Goal: Information Seeking & Learning: Learn about a topic

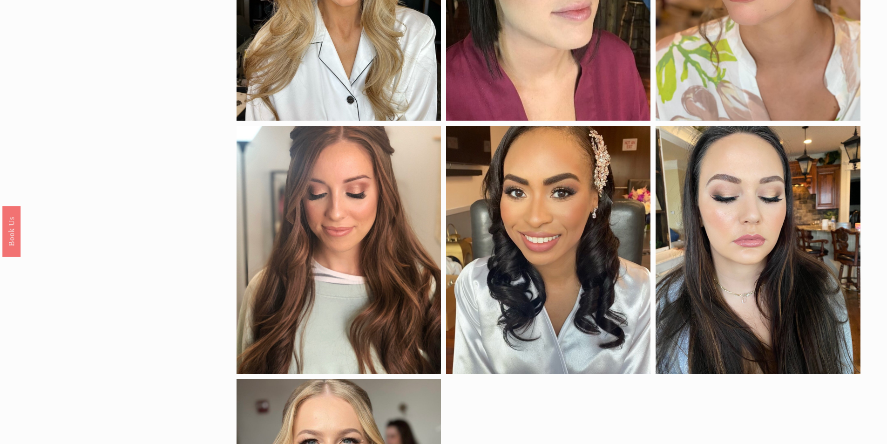
scroll to position [978, 0]
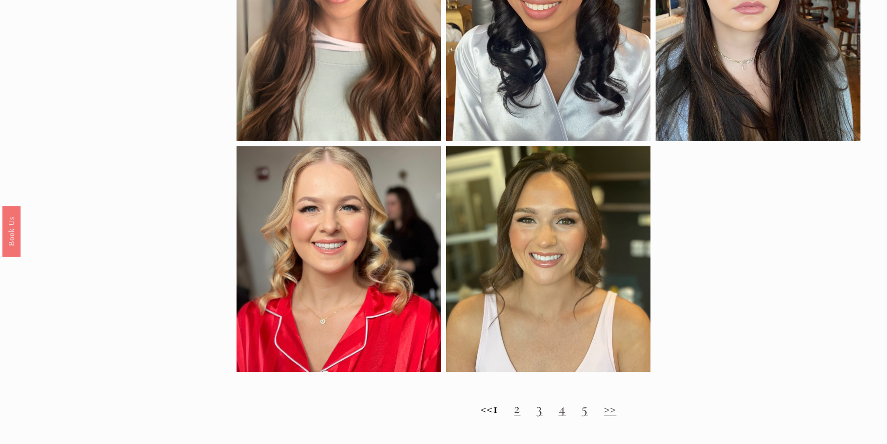
click at [521, 415] on link "2" at bounding box center [517, 408] width 7 height 17
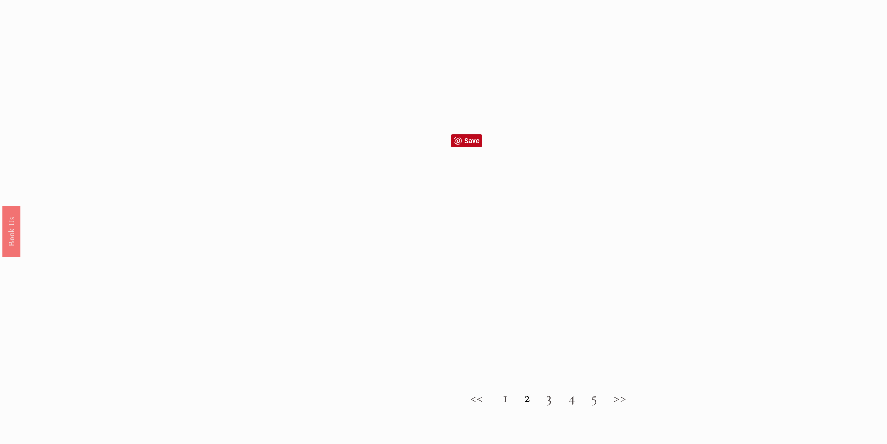
scroll to position [931, 0]
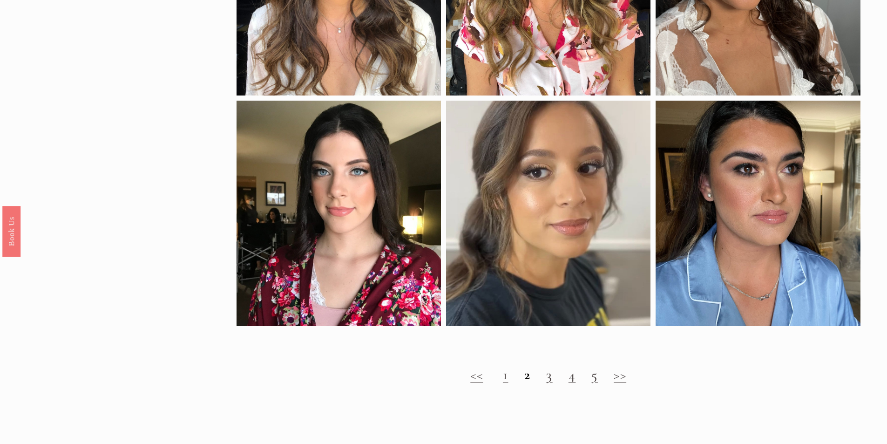
click at [552, 383] on link "3" at bounding box center [549, 374] width 7 height 17
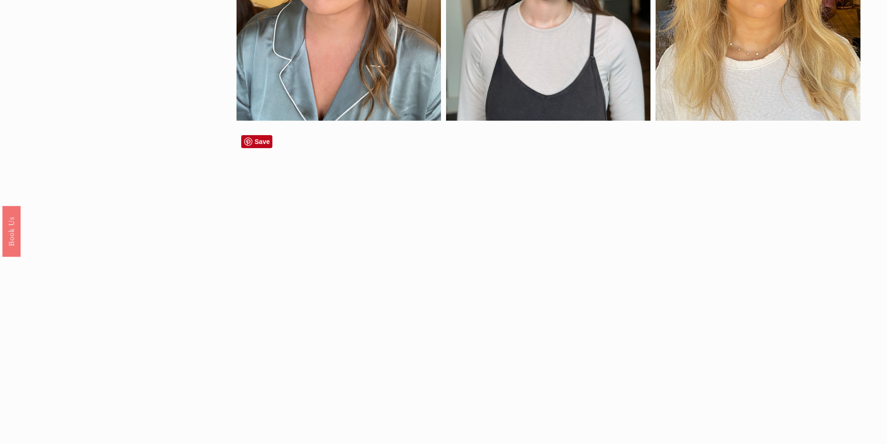
scroll to position [1071, 0]
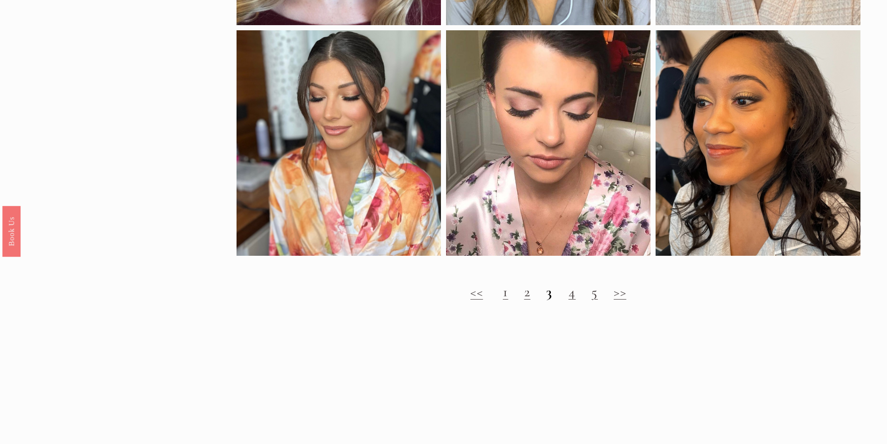
click at [573, 300] on link "4" at bounding box center [572, 291] width 7 height 17
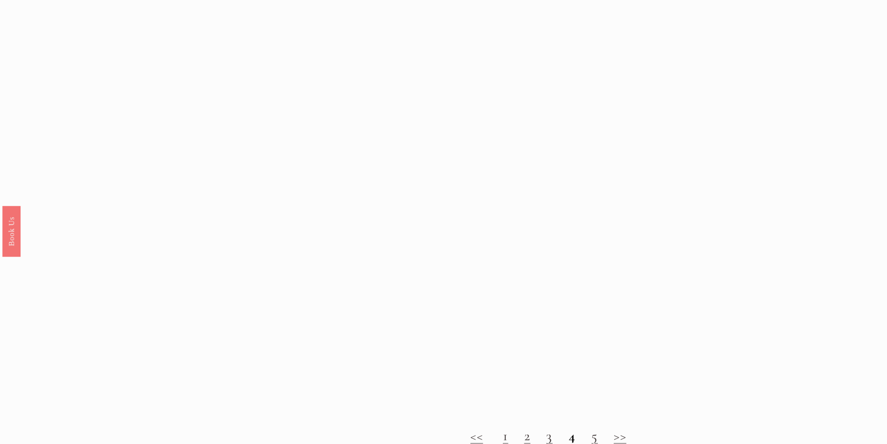
scroll to position [1118, 0]
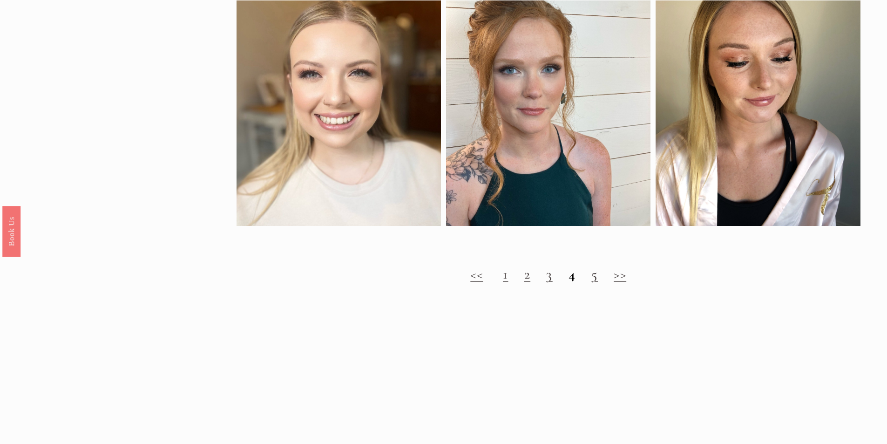
click at [574, 283] on strong "4" at bounding box center [572, 273] width 7 height 17
click at [594, 283] on link "5" at bounding box center [594, 273] width 7 height 17
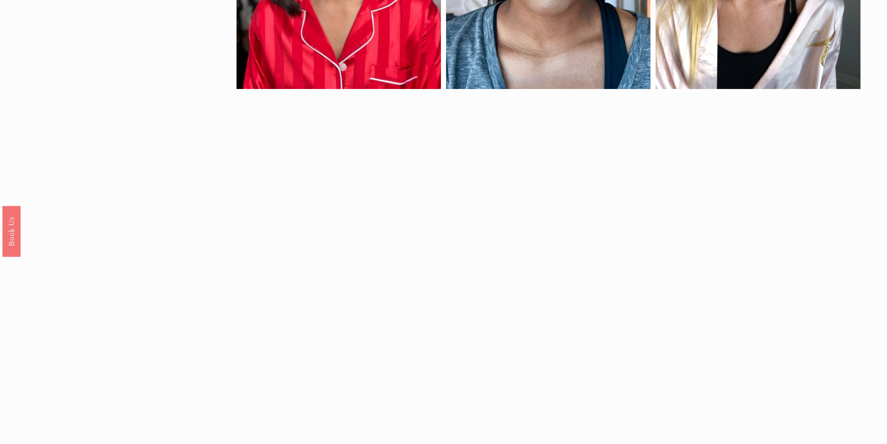
scroll to position [1118, 0]
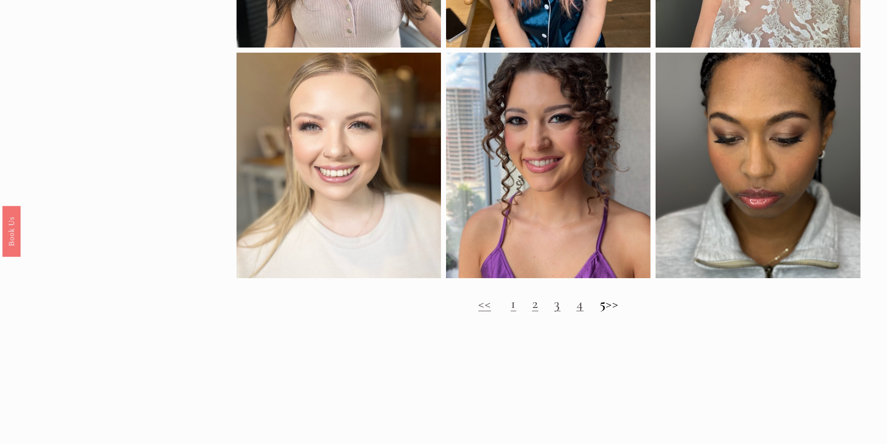
click at [624, 312] on h2 "<< 1 2 3 4 5 >>" at bounding box center [549, 303] width 624 height 17
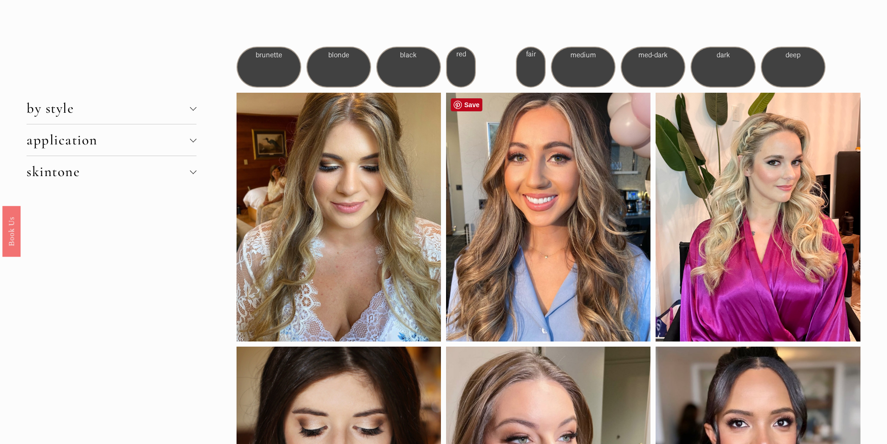
scroll to position [0, 0]
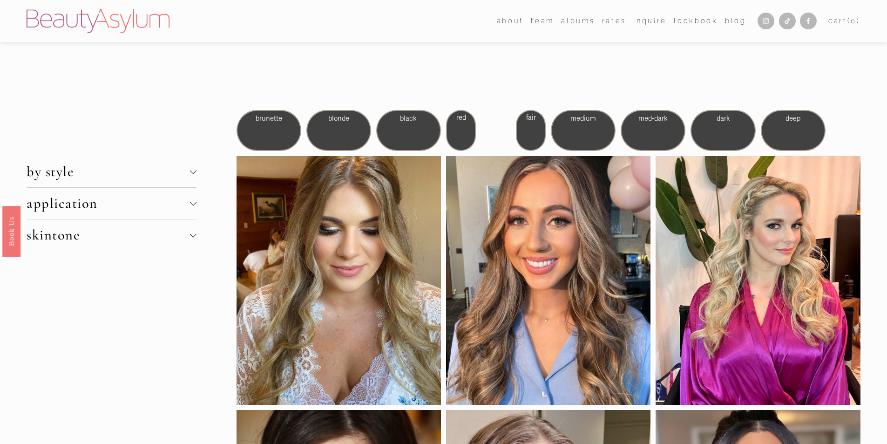
click at [271, 133] on div "brunette" at bounding box center [269, 130] width 65 height 41
click at [259, 131] on div "brunette" at bounding box center [269, 130] width 65 height 41
click at [77, 176] on span "by style" at bounding box center [108, 171] width 163 height 17
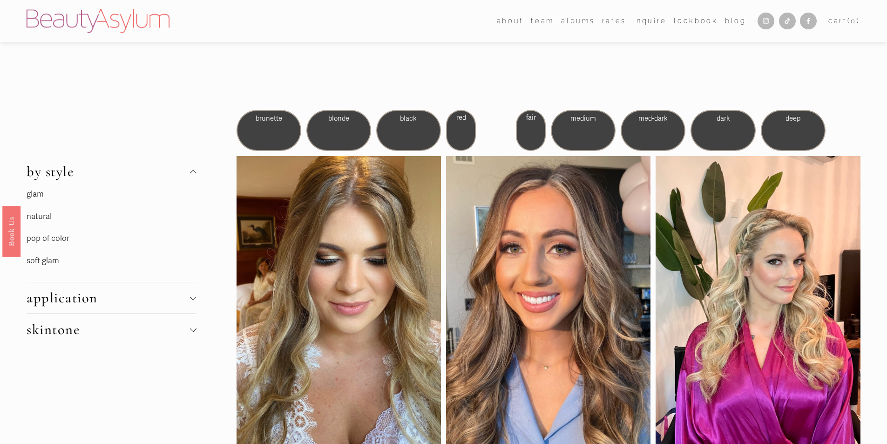
click at [38, 193] on link "glam" at bounding box center [35, 194] width 17 height 10
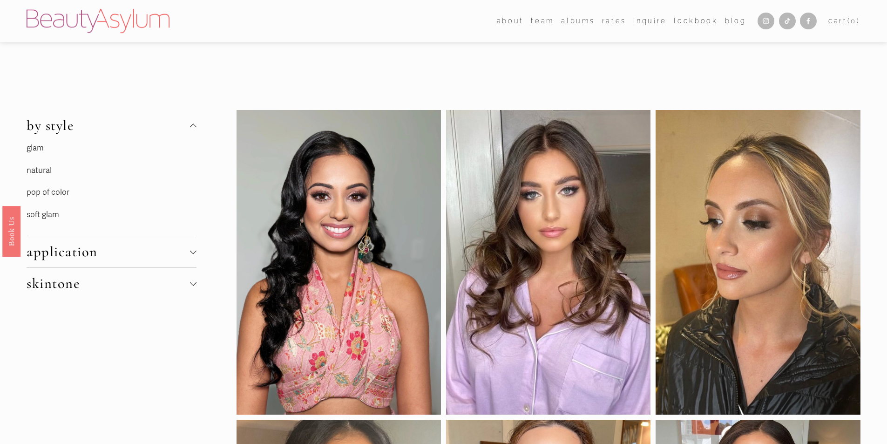
click at [50, 215] on link "soft glam" at bounding box center [43, 215] width 33 height 10
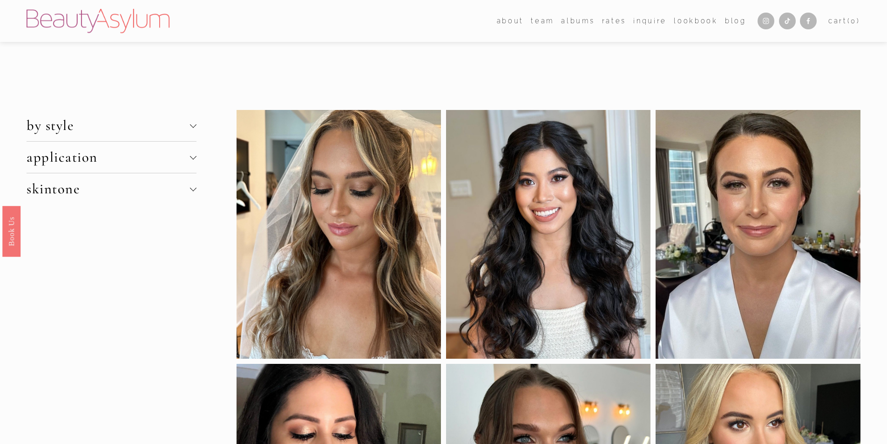
click at [117, 161] on span "application" at bounding box center [108, 157] width 163 height 17
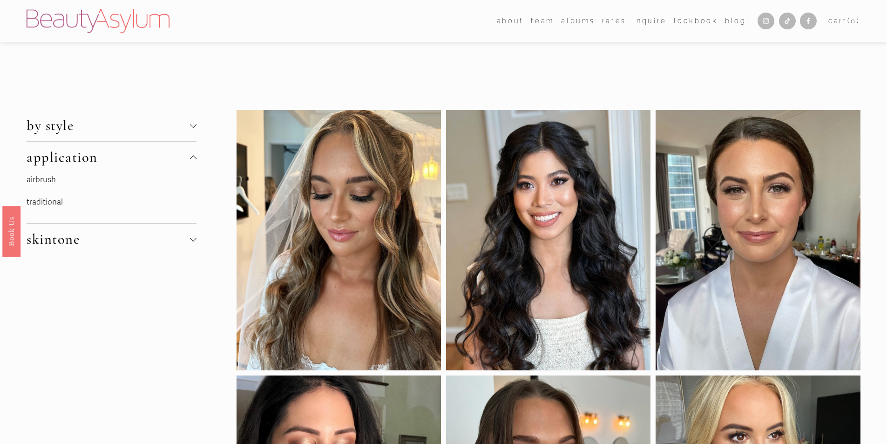
click at [117, 161] on span "application" at bounding box center [108, 157] width 163 height 17
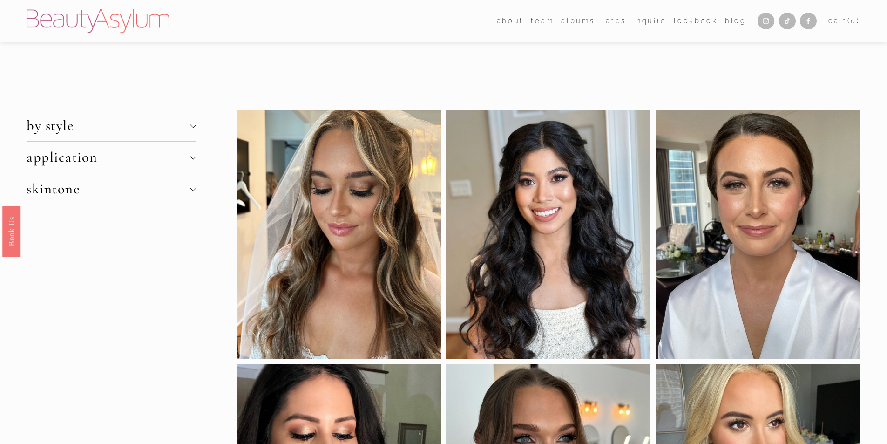
click at [188, 190] on span "skintone" at bounding box center [108, 188] width 163 height 17
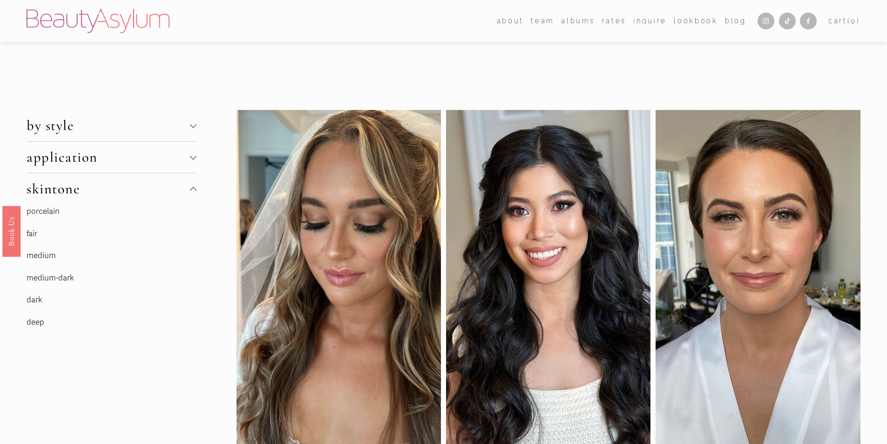
click at [47, 252] on link "medium" at bounding box center [41, 256] width 29 height 10
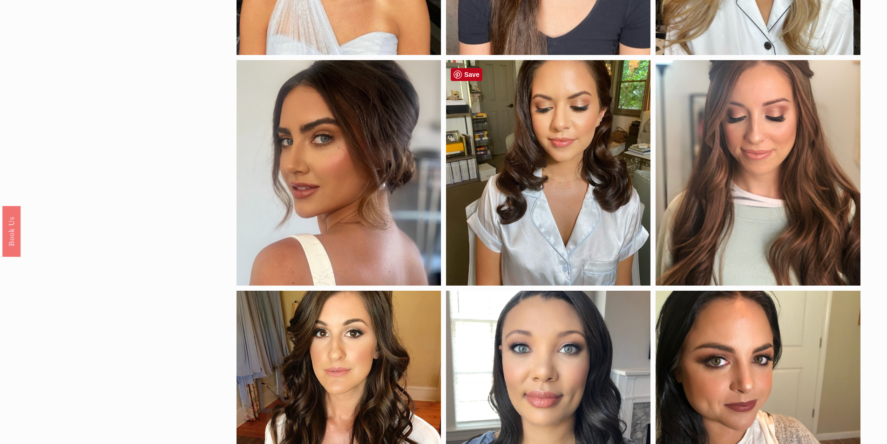
scroll to position [512, 0]
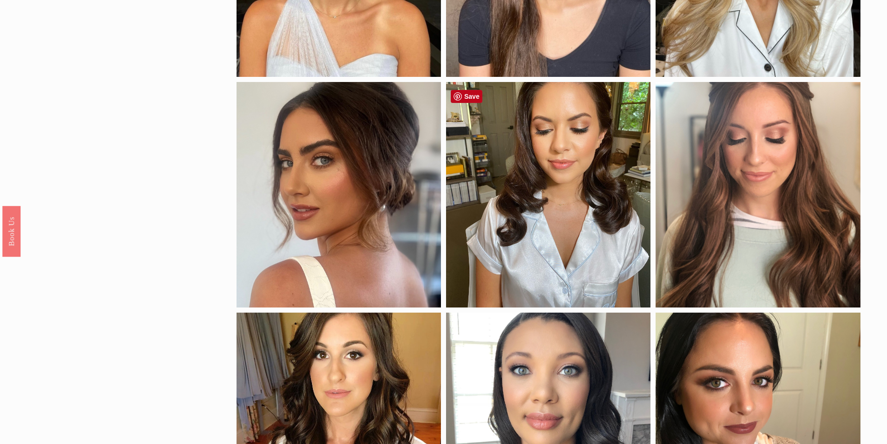
click at [535, 137] on div at bounding box center [548, 194] width 204 height 225
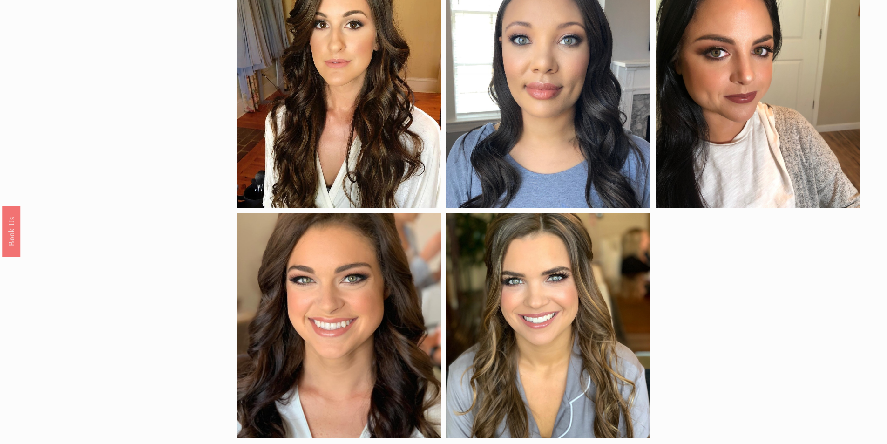
scroll to position [978, 0]
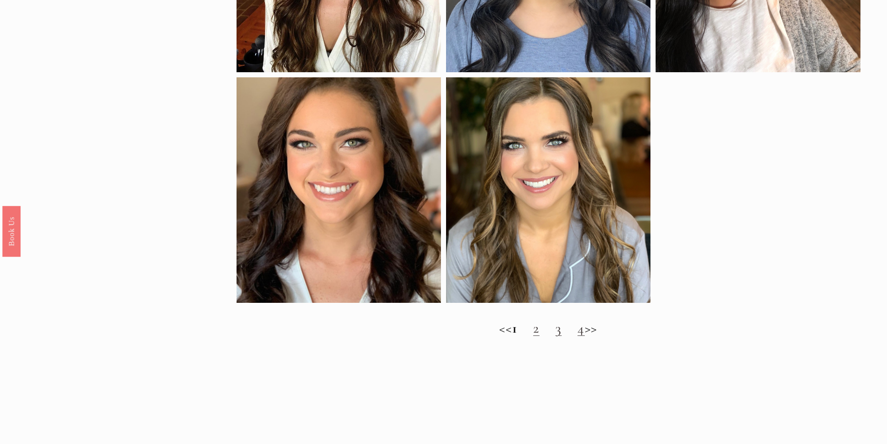
click at [538, 337] on link "2" at bounding box center [536, 327] width 7 height 17
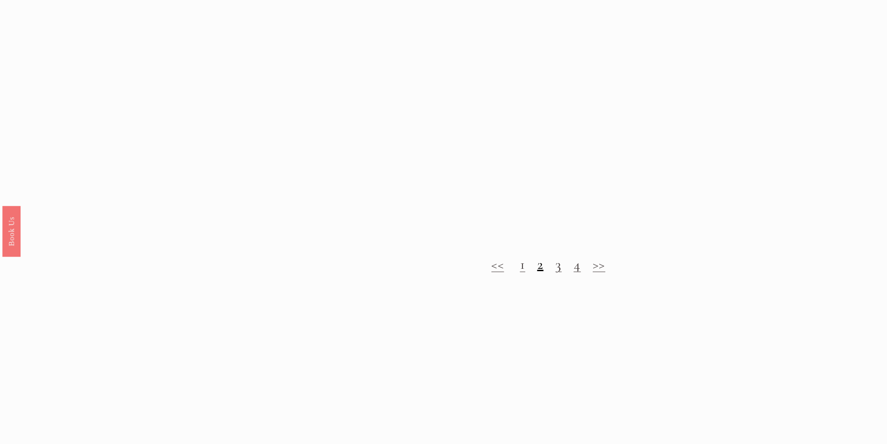
scroll to position [1071, 0]
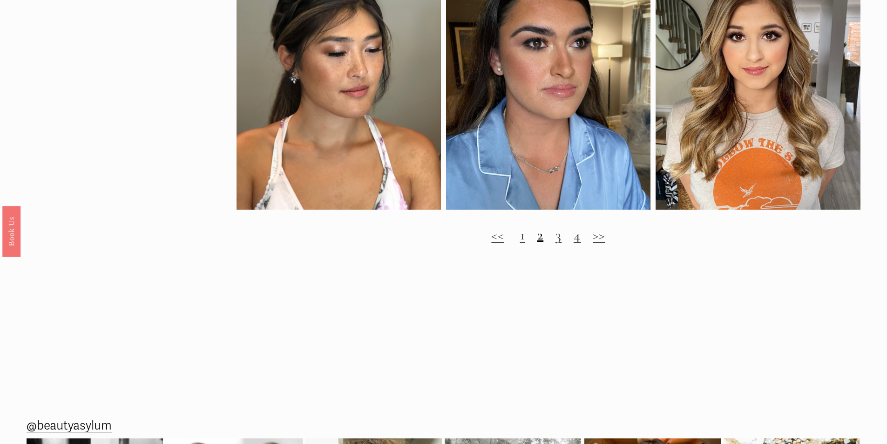
click at [562, 244] on link "3" at bounding box center [559, 234] width 7 height 17
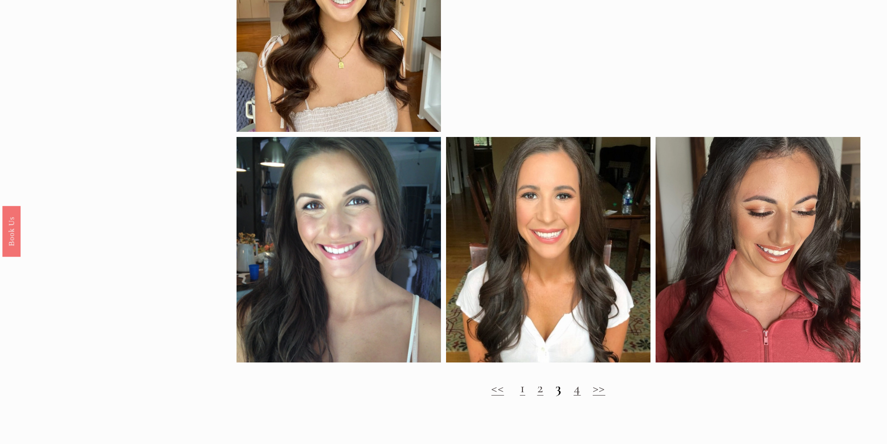
scroll to position [931, 0]
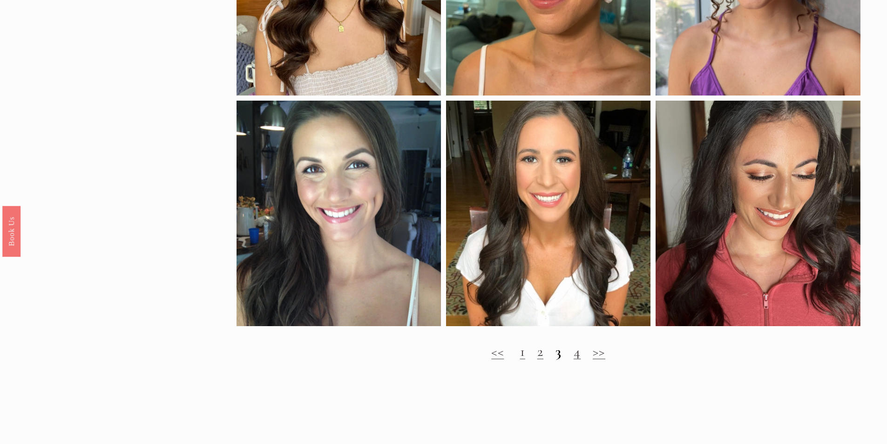
click at [576, 360] on link "4" at bounding box center [577, 351] width 7 height 17
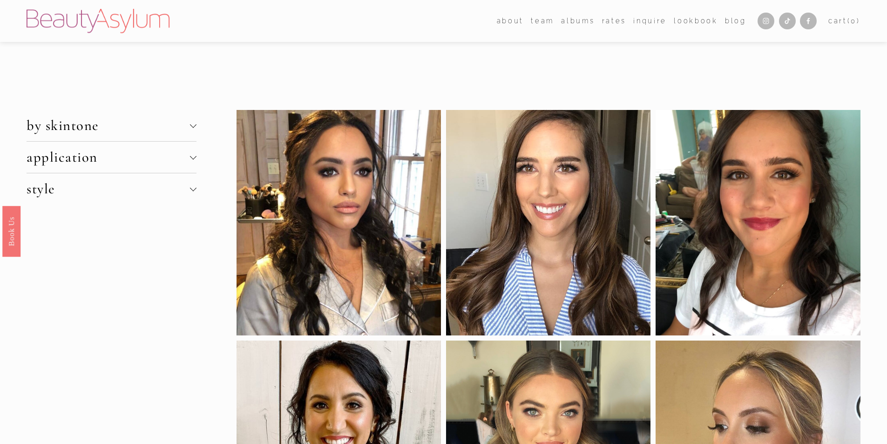
click at [71, 190] on span "style" at bounding box center [108, 188] width 163 height 17
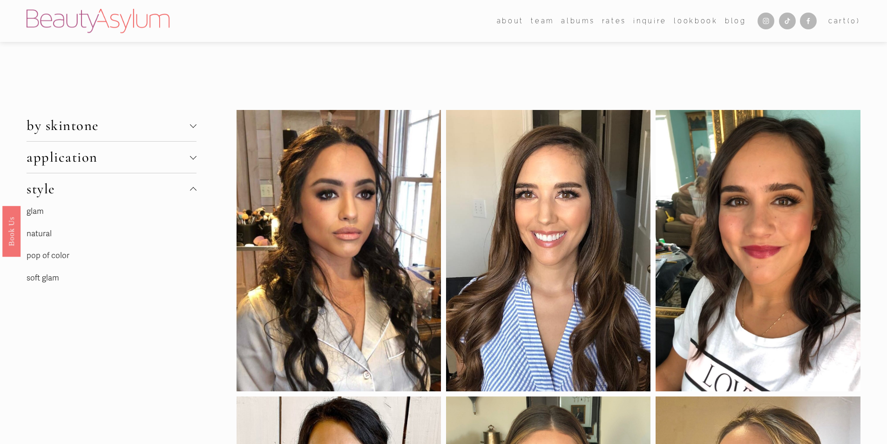
click at [72, 190] on span "style" at bounding box center [108, 188] width 163 height 17
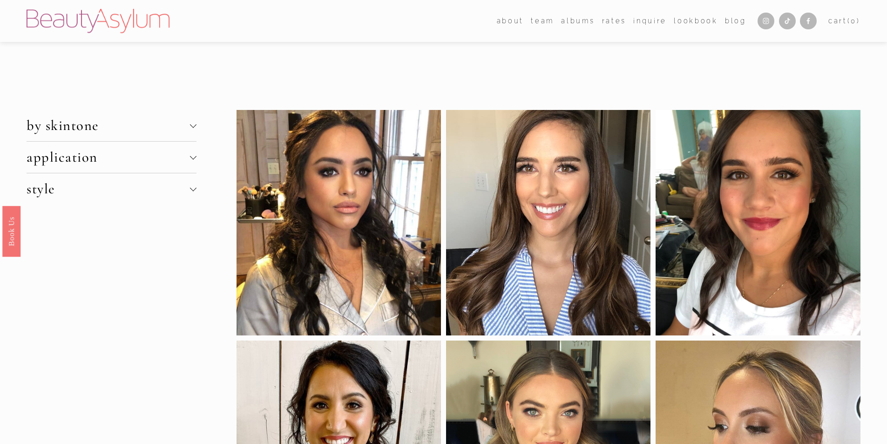
click at [77, 160] on span "application" at bounding box center [108, 157] width 163 height 17
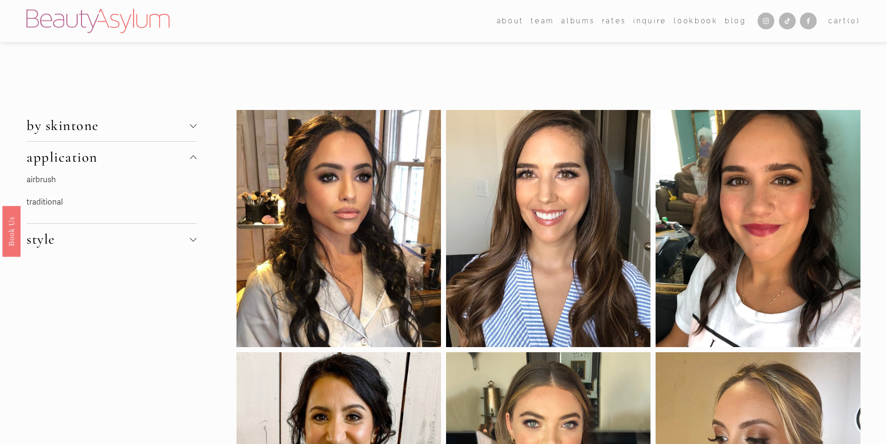
click at [55, 133] on span "by skintone" at bounding box center [108, 125] width 163 height 17
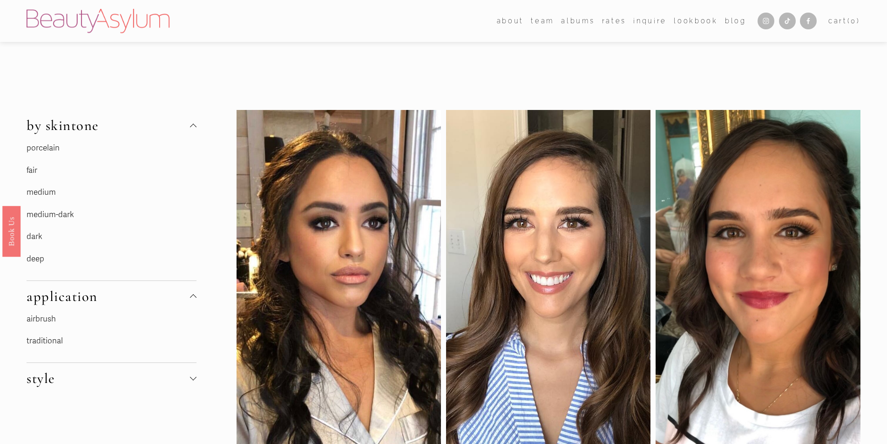
click at [34, 170] on link "fair" at bounding box center [32, 170] width 11 height 10
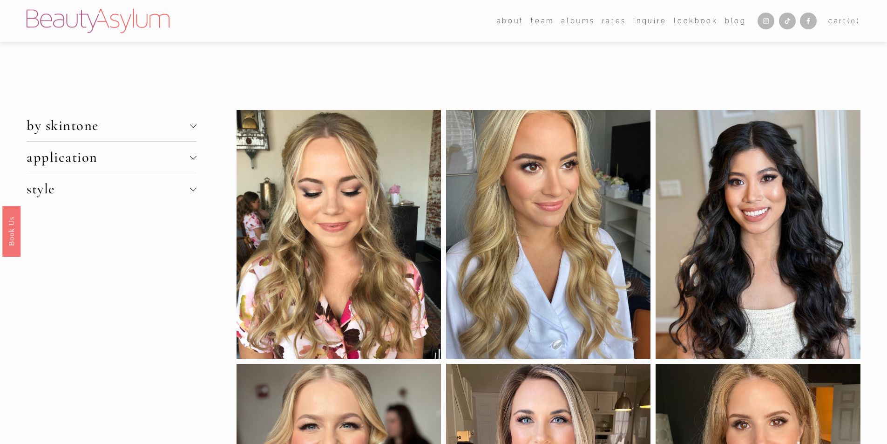
click at [79, 128] on span "by skintone" at bounding box center [108, 125] width 163 height 17
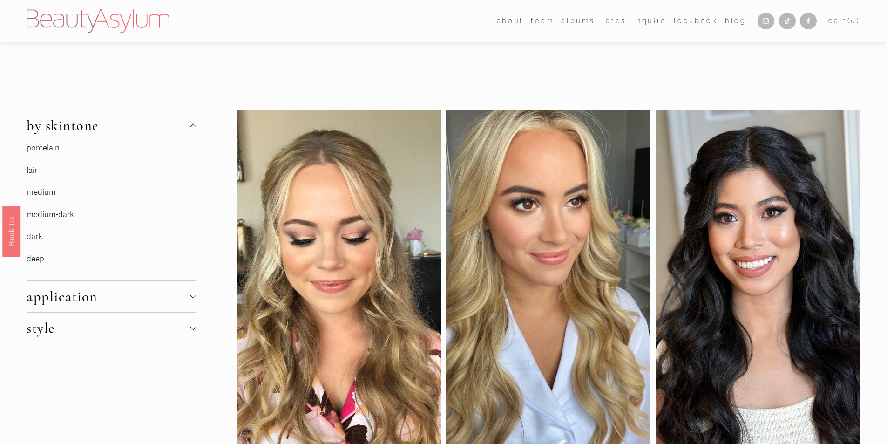
click at [52, 191] on link "medium" at bounding box center [41, 192] width 29 height 10
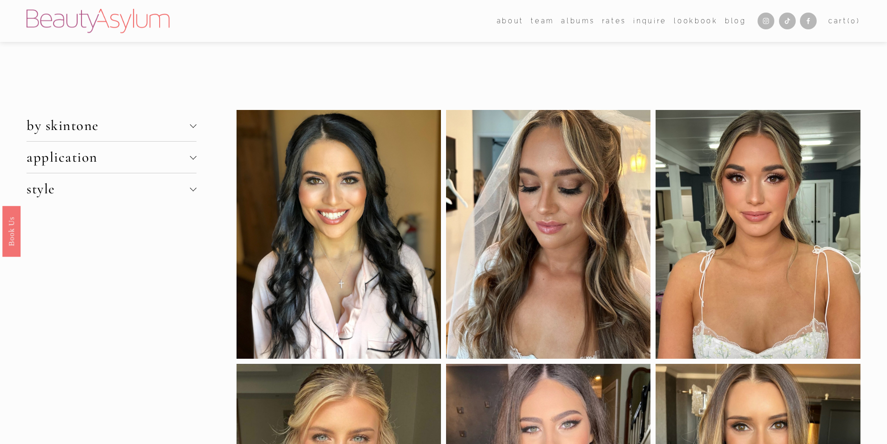
click at [96, 158] on span "application" at bounding box center [108, 157] width 163 height 17
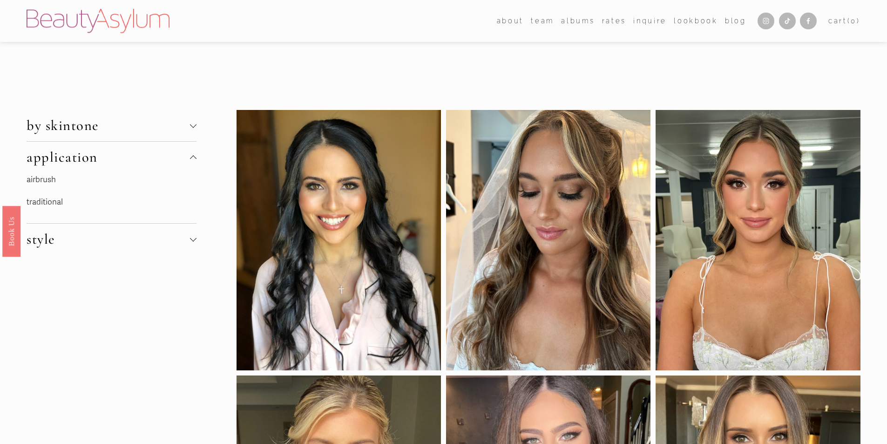
click at [146, 162] on span "application" at bounding box center [108, 157] width 163 height 17
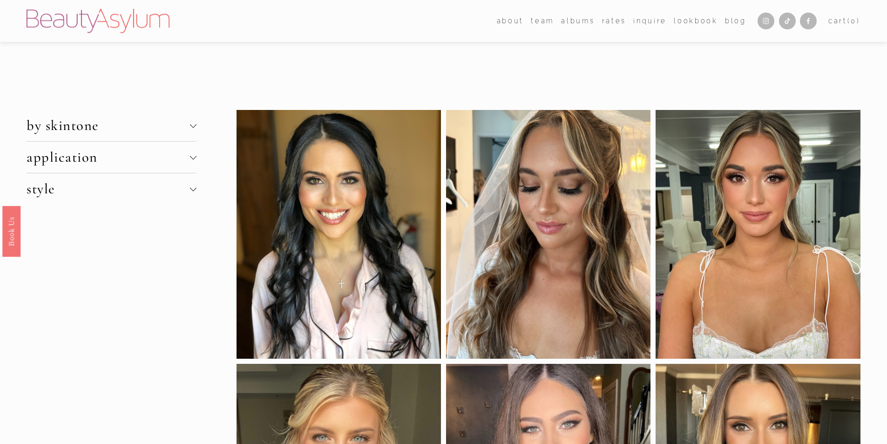
click at [55, 188] on span "style" at bounding box center [108, 188] width 163 height 17
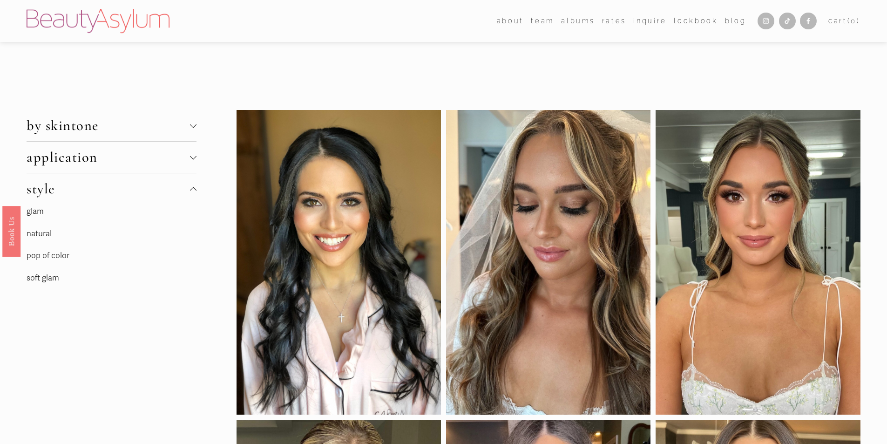
click at [39, 236] on link "natural" at bounding box center [39, 234] width 25 height 10
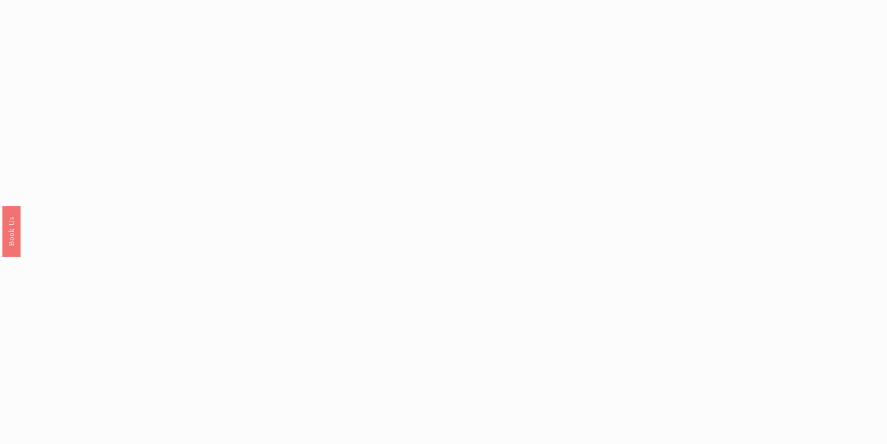
scroll to position [931, 0]
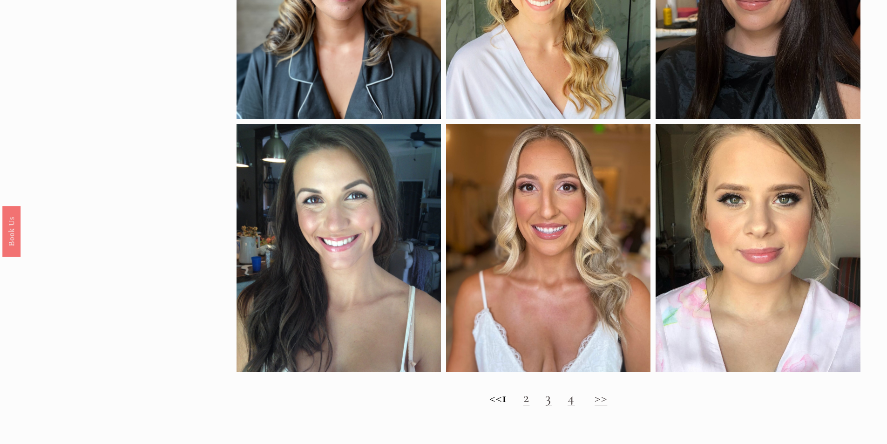
click at [530, 406] on link "2" at bounding box center [526, 397] width 7 height 17
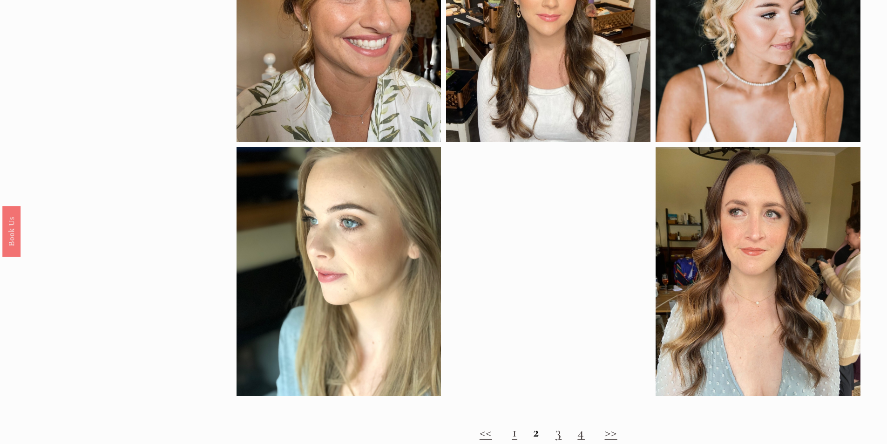
scroll to position [931, 0]
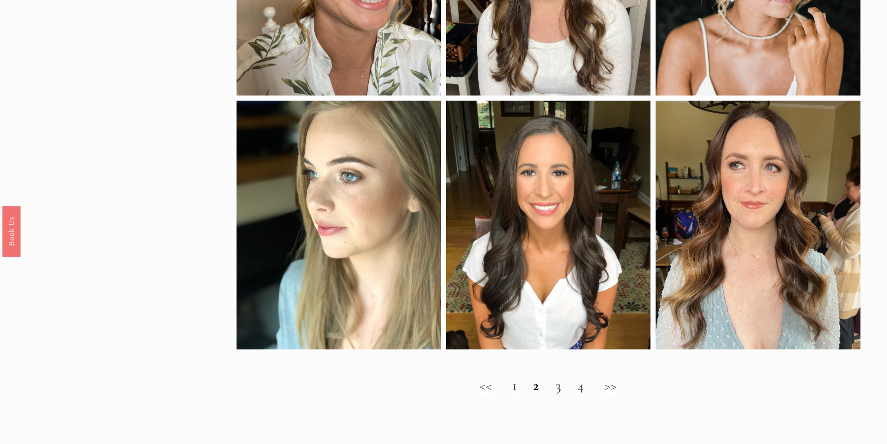
click at [559, 394] on link "3" at bounding box center [559, 385] width 7 height 17
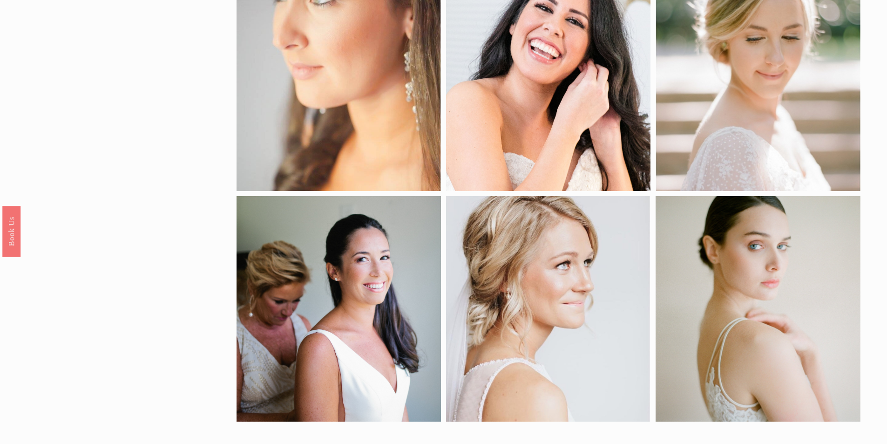
scroll to position [838, 0]
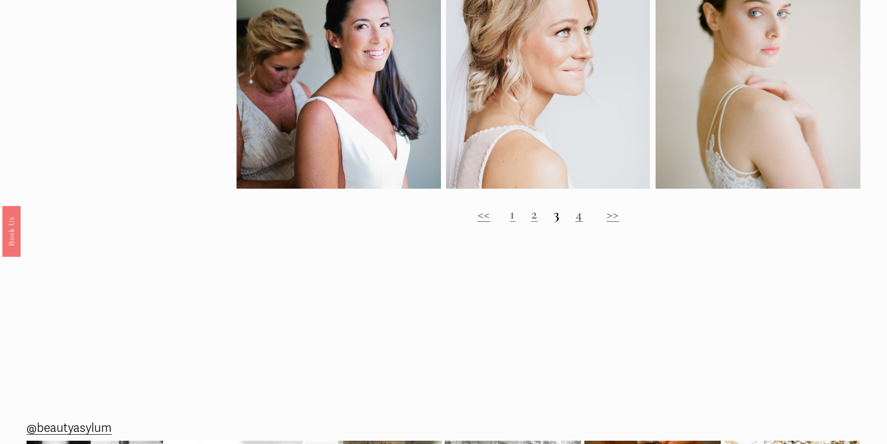
click at [578, 223] on link "4" at bounding box center [579, 213] width 7 height 17
